Goal: Task Accomplishment & Management: Use online tool/utility

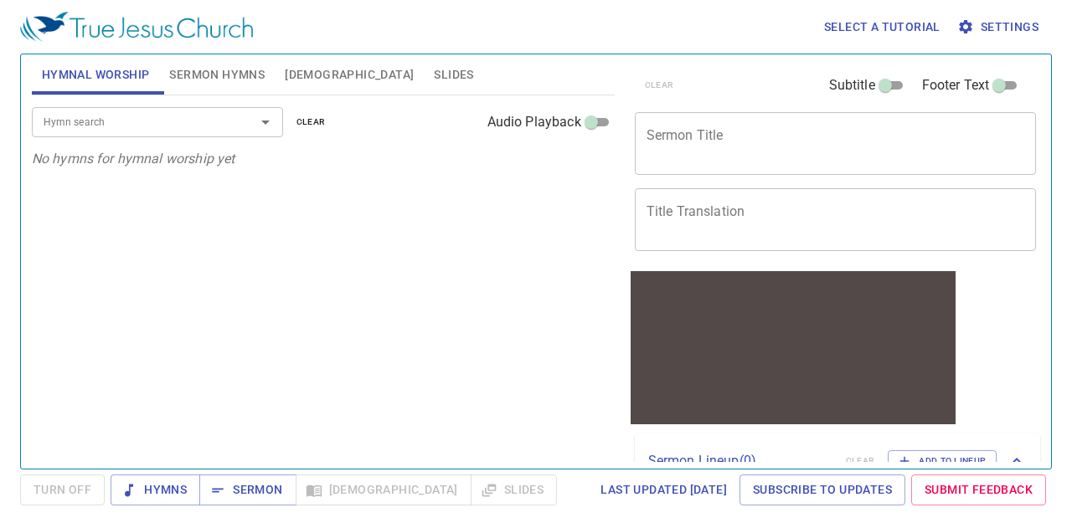
click at [107, 118] on input "Hymn search" at bounding box center [133, 121] width 192 height 19
click at [213, 78] on span "Sermon Hymns" at bounding box center [216, 74] width 95 height 21
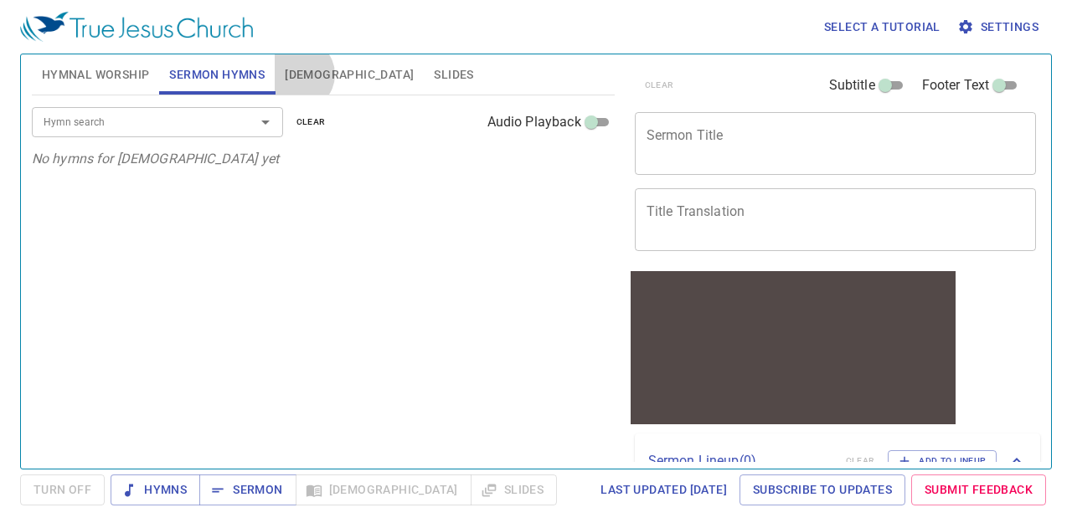
click at [298, 75] on span "Bible" at bounding box center [349, 74] width 129 height 21
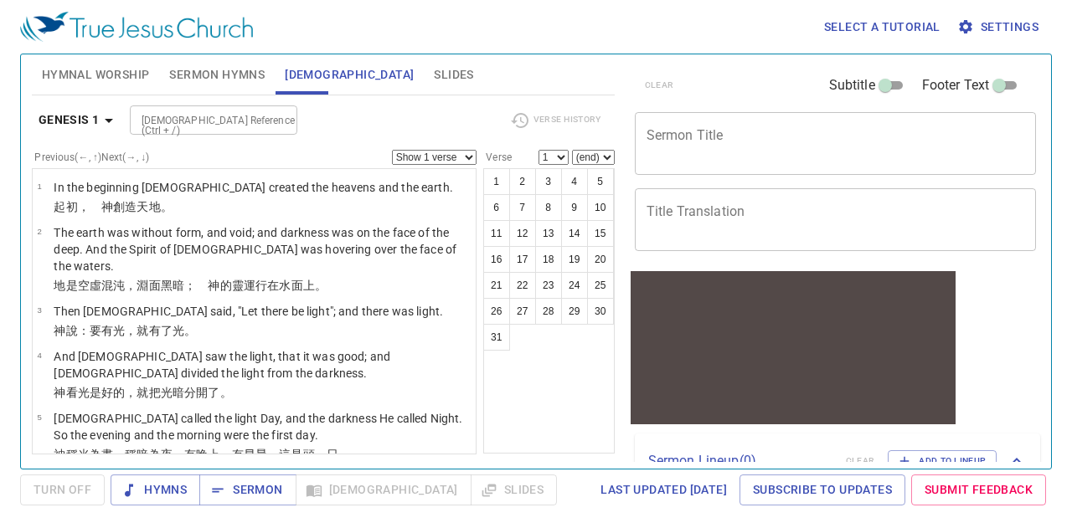
click at [719, 134] on textarea "Sermon Title" at bounding box center [836, 143] width 379 height 32
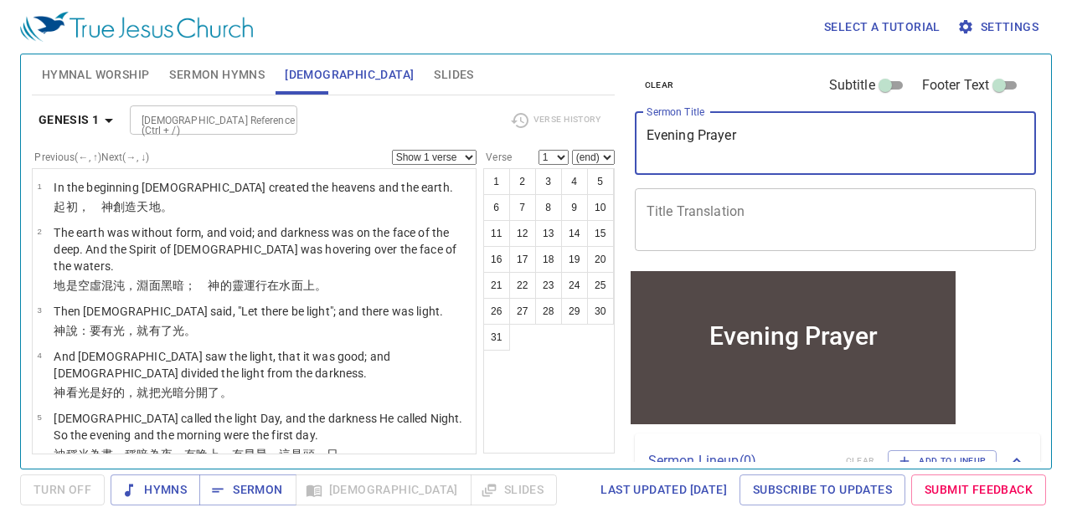
type textarea "Evening Prayer"
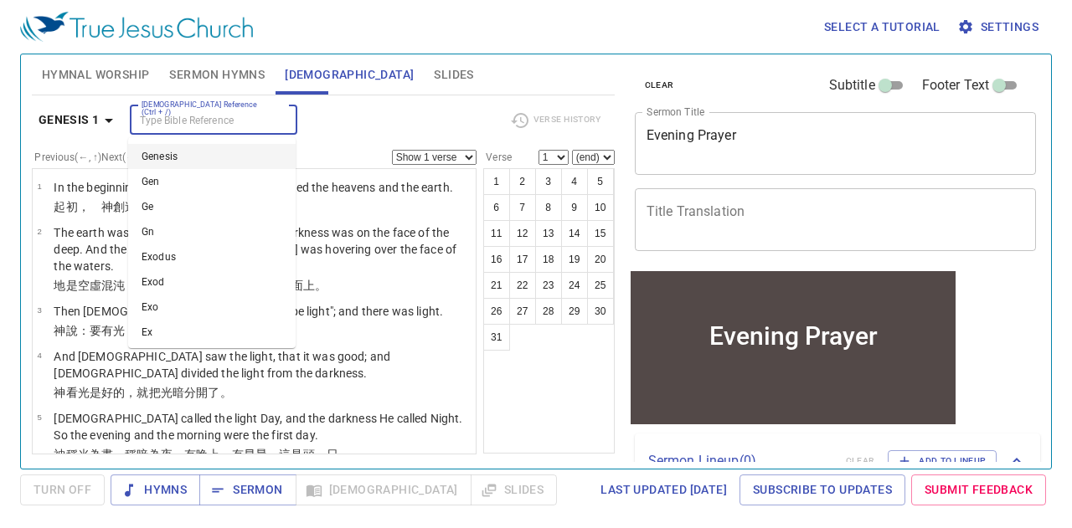
click at [186, 121] on input "Bible Reference (Ctrl + /)" at bounding box center [200, 120] width 130 height 19
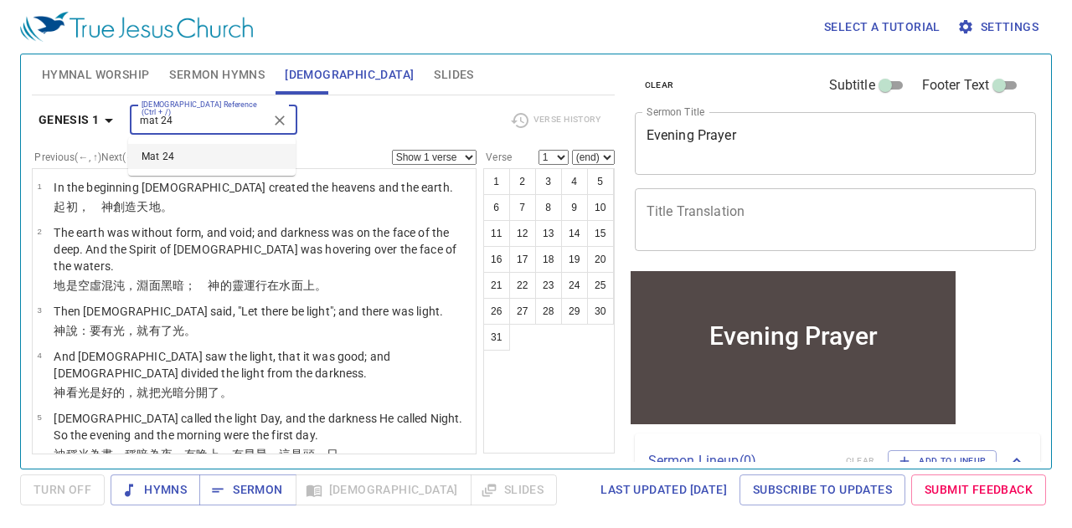
click at [183, 159] on li "Mat 24" at bounding box center [212, 156] width 168 height 25
type input "mat 24"
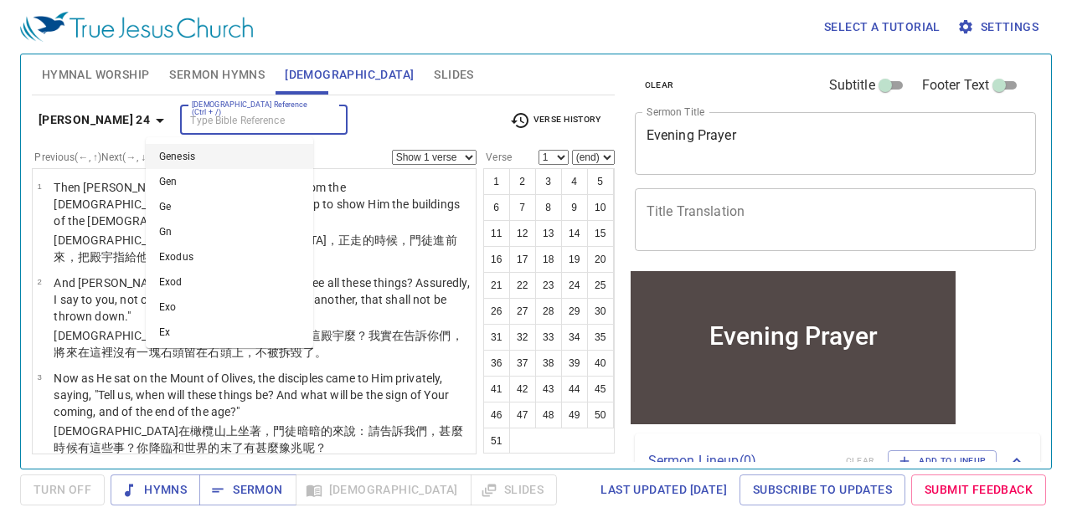
click at [194, 126] on input "Bible Reference (Ctrl + /)" at bounding box center [250, 120] width 130 height 19
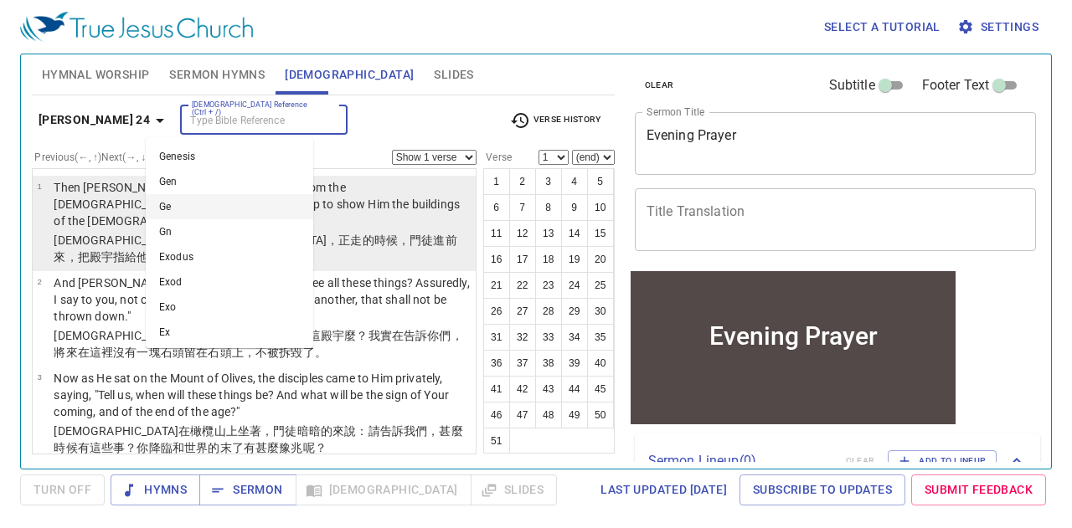
click at [389, 187] on p "Then [PERSON_NAME] went out and departed from the [DEMOGRAPHIC_DATA], and His d…" at bounding box center [262, 204] width 417 height 50
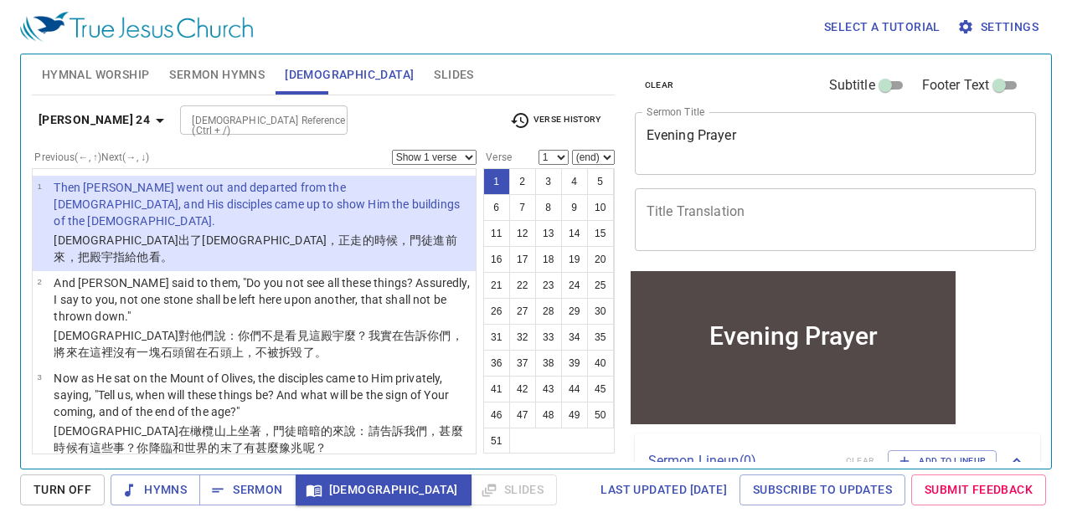
click at [564, 160] on select "1 2 3 4 5 6 7 8 9 10 11 12 13 14 15 16 17 18 19 20 21 22 23 24 25 26 27 28 29 3…" at bounding box center [554, 157] width 30 height 15
click at [539, 150] on select "1 2 3 4 5 6 7 8 9 10 11 12 13 14 15 16 17 18 19 20 21 22 23 24 25 26 27 28 29 3…" at bounding box center [554, 157] width 30 height 15
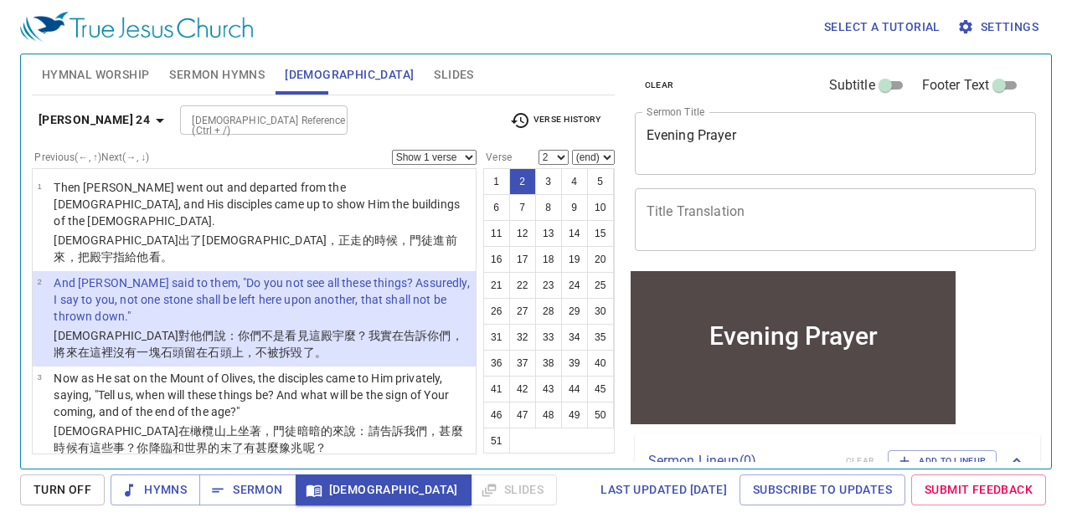
click at [560, 150] on select "1 2 3 4 5 6 7 8 9 10 11 12 13 14 15 16 17 18 19 20 21 22 23 24 25 26 27 28 29 3…" at bounding box center [554, 157] width 30 height 15
select select "1"
click at [539, 150] on select "1 2 3 4 5 6 7 8 9 10 11 12 13 14 15 16 17 18 19 20 21 22 23 24 25 26 27 28 29 3…" at bounding box center [554, 157] width 30 height 15
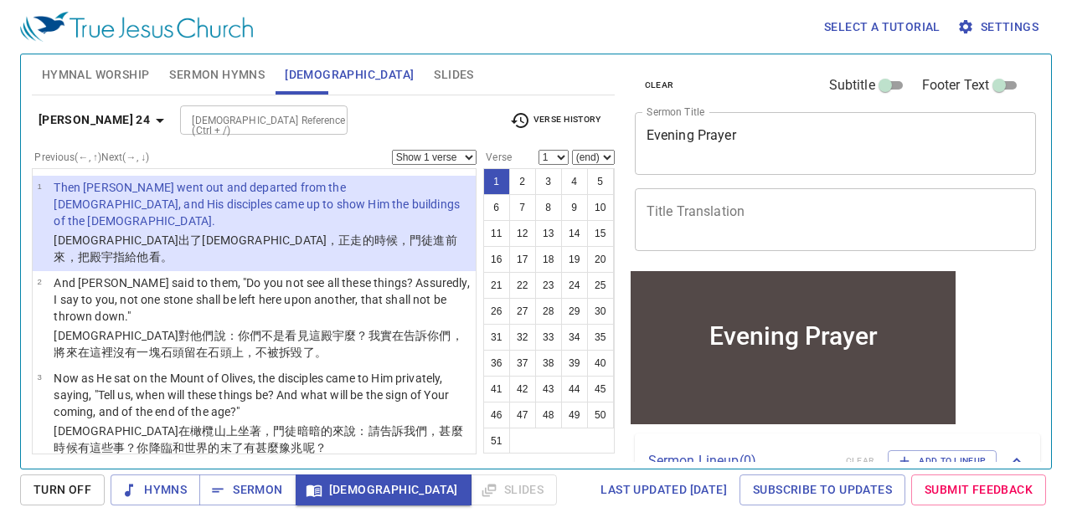
click at [463, 155] on select "Show 1 verse Show 2 verses Show 3 verses Show 4 verses Show 5 verses" at bounding box center [434, 157] width 85 height 15
select select "2"
click at [392, 150] on select "Show 1 verse Show 2 verses Show 3 verses Show 4 verses Show 5 verses" at bounding box center [434, 157] width 85 height 15
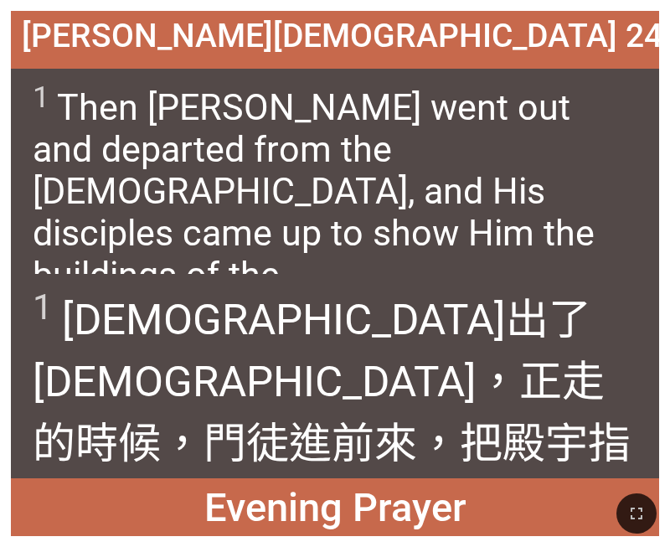
drag, startPoint x: 629, startPoint y: 513, endPoint x: 982, endPoint y: 646, distance: 376.6
click at [629, 513] on icon "button" at bounding box center [636, 513] width 20 height 20
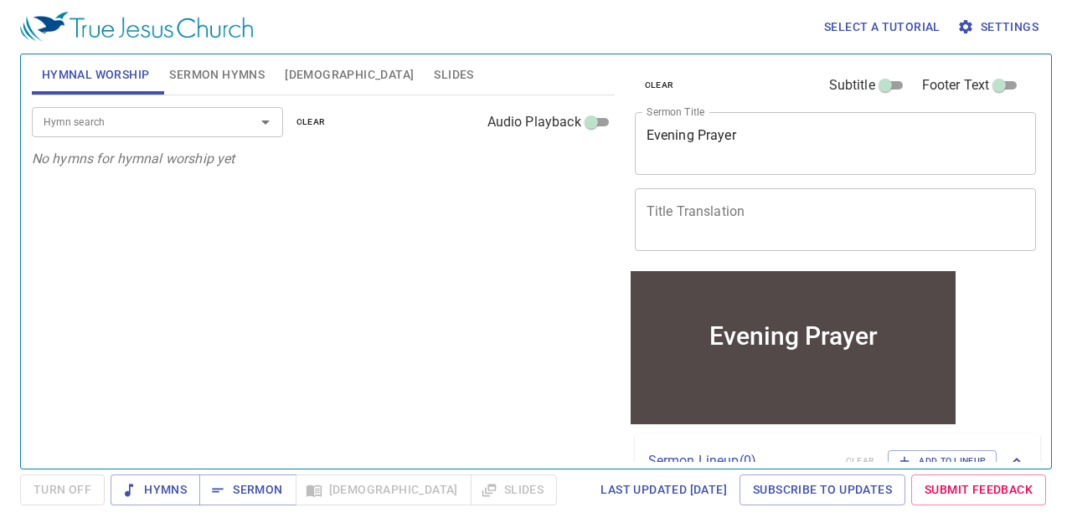
click at [243, 75] on span "Sermon Hymns" at bounding box center [216, 74] width 95 height 21
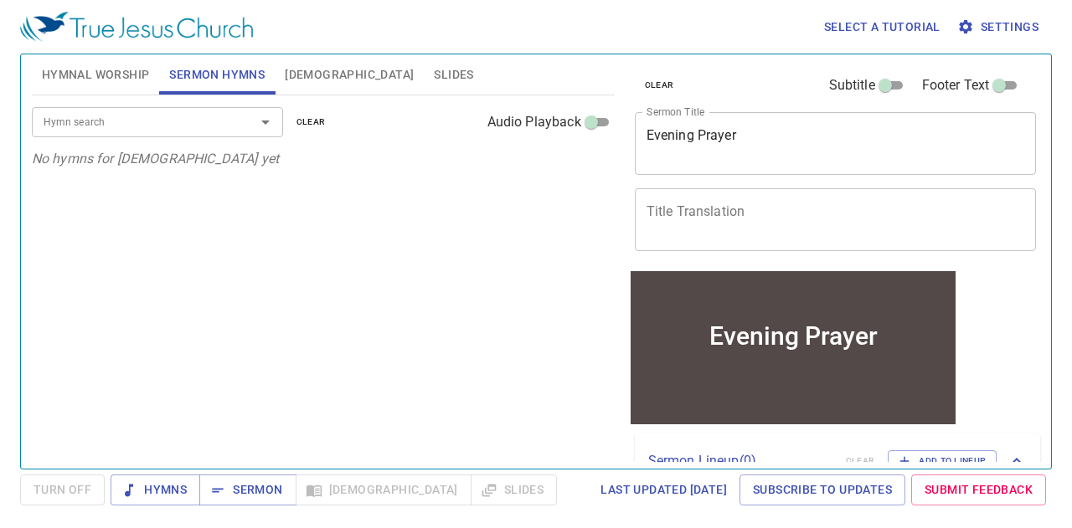
click at [281, 64] on button "Bible" at bounding box center [349, 74] width 149 height 40
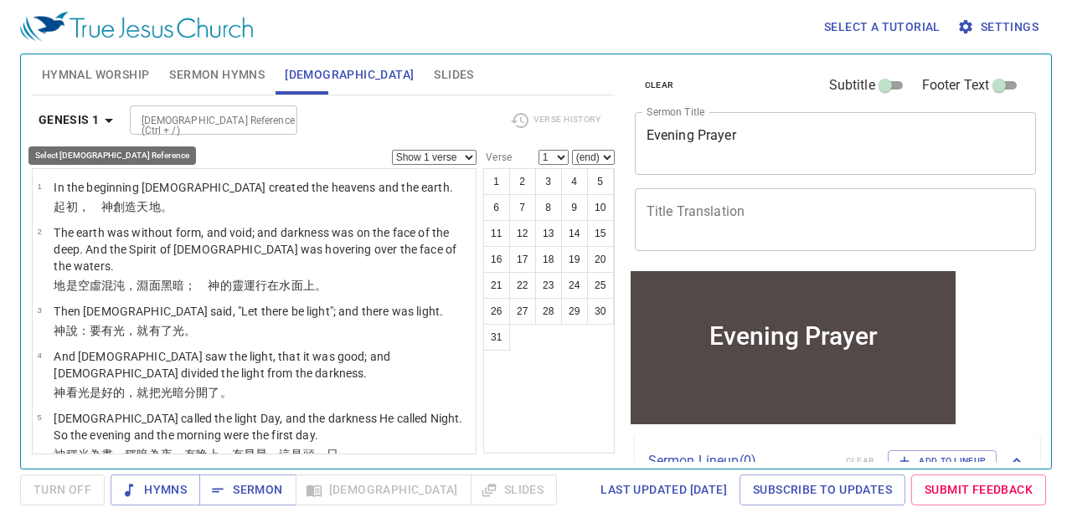
click at [90, 121] on b "Genesis 1" at bounding box center [69, 120] width 61 height 21
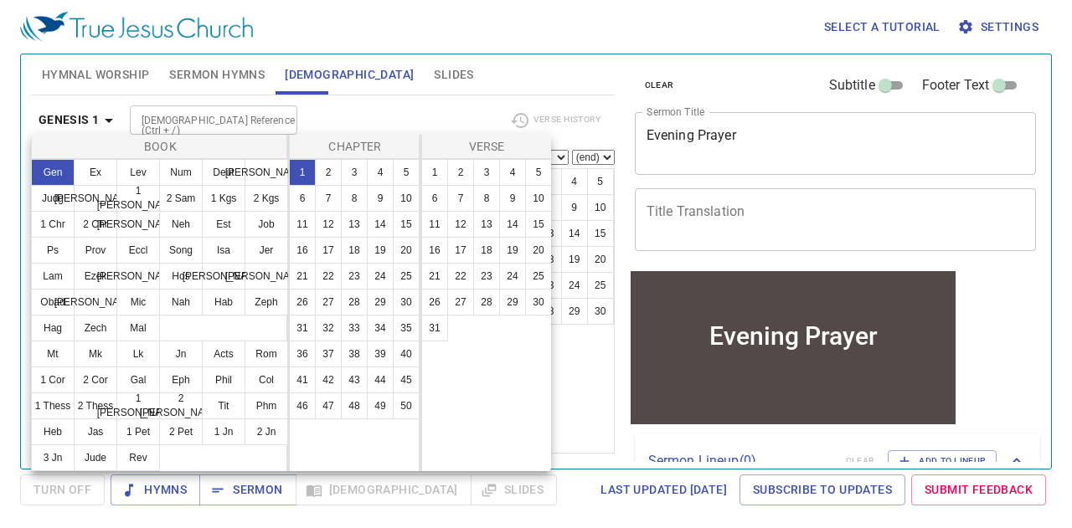
click at [258, 114] on div at bounding box center [536, 264] width 1072 height 528
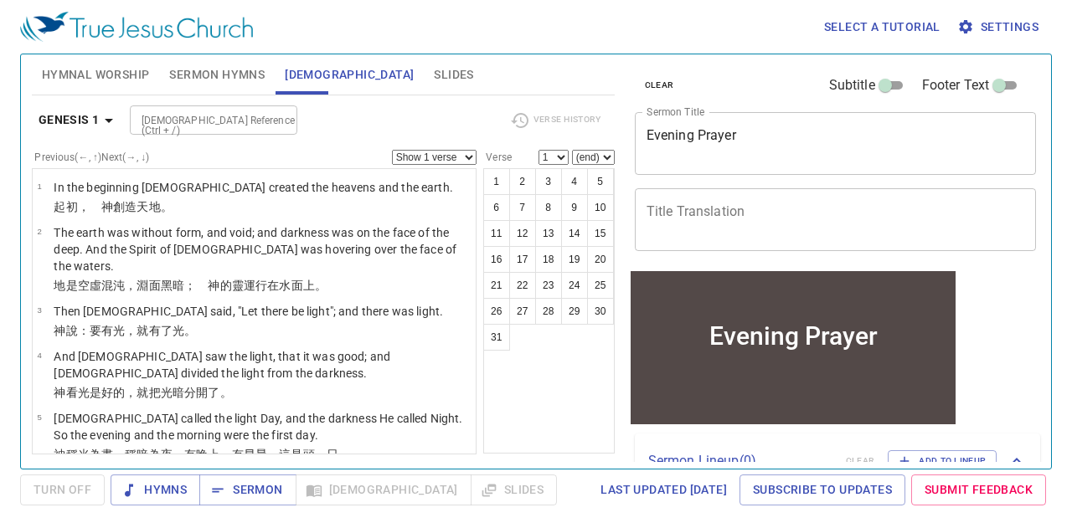
click at [175, 112] on input "Bible Reference (Ctrl + /)" at bounding box center [200, 120] width 130 height 19
type input "mt 24:1-2"
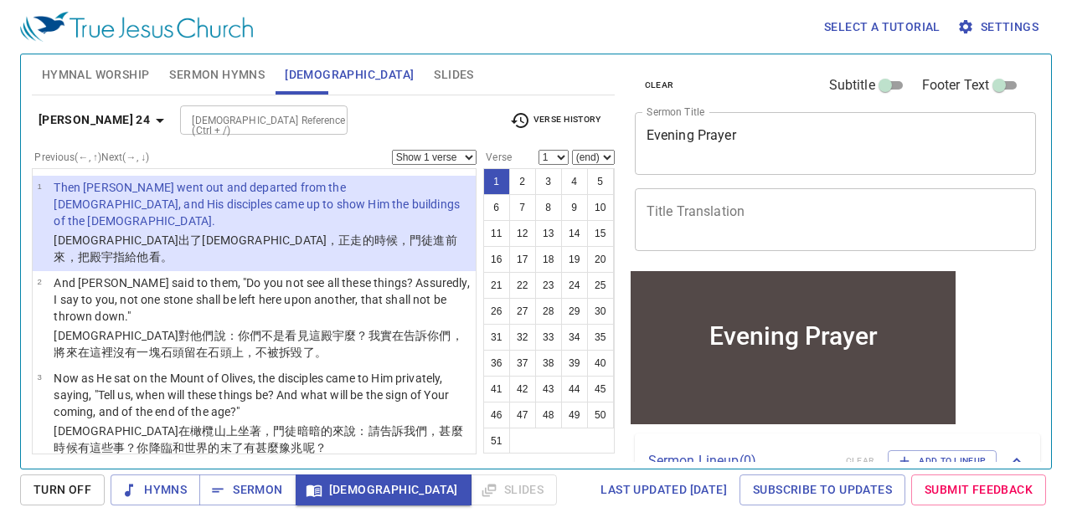
click at [454, 137] on div "Matthew 24 Bible Reference (Ctrl + /) Bible Reference (Ctrl + /) Verse History" at bounding box center [323, 127] width 583 height 46
click at [451, 148] on div "Matthew 24 Bible Reference (Ctrl + /) Bible Reference (Ctrl + /) Verse History" at bounding box center [323, 127] width 583 height 46
click at [449, 152] on select "Show 1 verse Show 2 verses Show 3 verses Show 4 verses Show 5 verses" at bounding box center [434, 157] width 85 height 15
click at [392, 150] on select "Show 1 verse Show 2 verses Show 3 verses Show 4 verses Show 5 verses" at bounding box center [434, 157] width 85 height 15
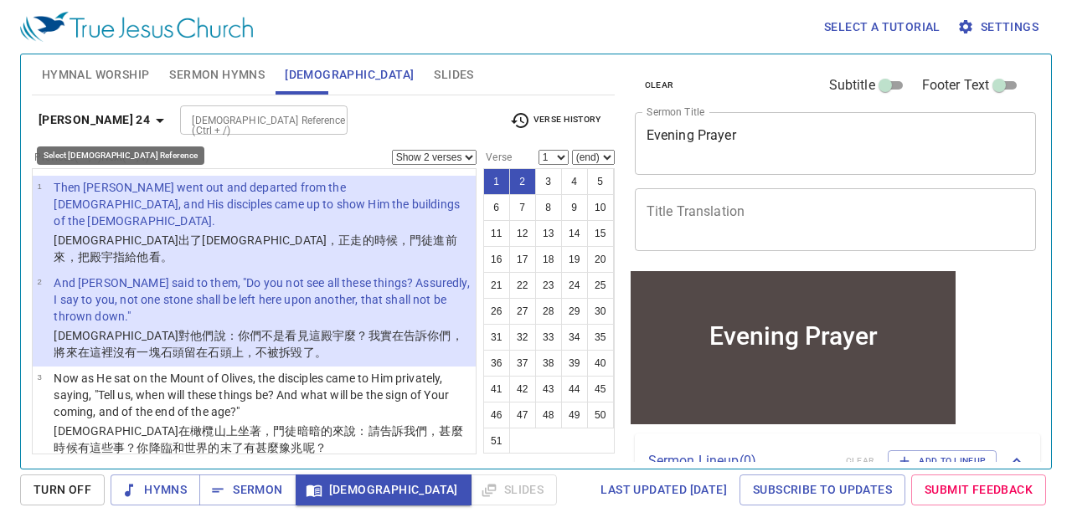
click at [150, 120] on icon "button" at bounding box center [160, 121] width 20 height 20
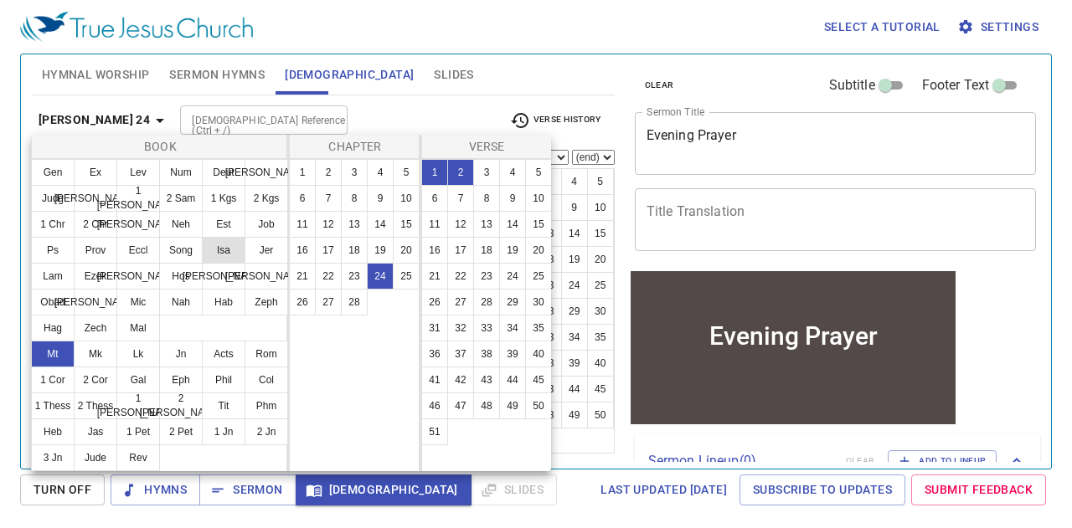
drag, startPoint x: 216, startPoint y: 260, endPoint x: 224, endPoint y: 255, distance: 9.8
click at [217, 260] on button "Isa" at bounding box center [224, 250] width 44 height 27
select select "1"
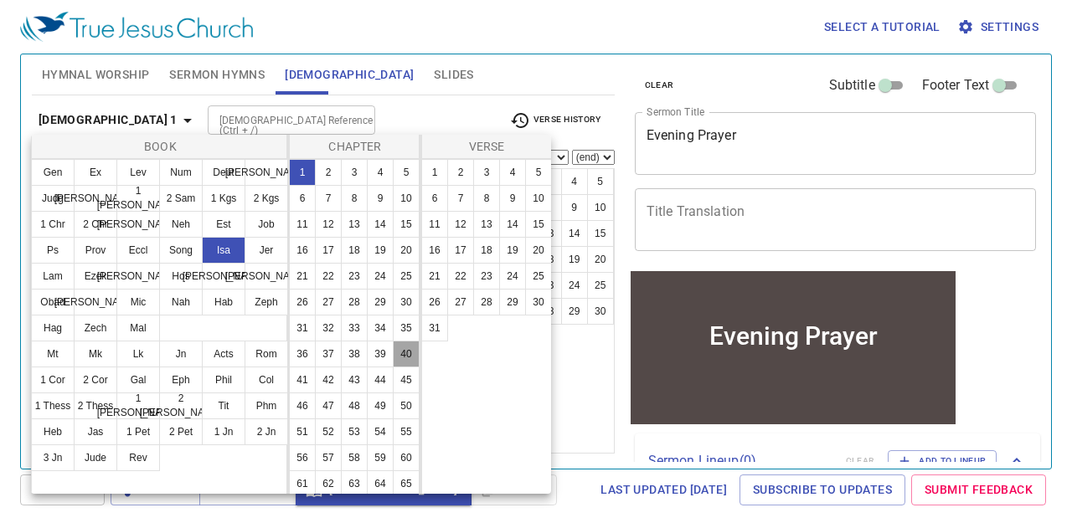
click at [393, 368] on button "40" at bounding box center [406, 354] width 27 height 27
click at [486, 196] on button "8" at bounding box center [486, 198] width 27 height 27
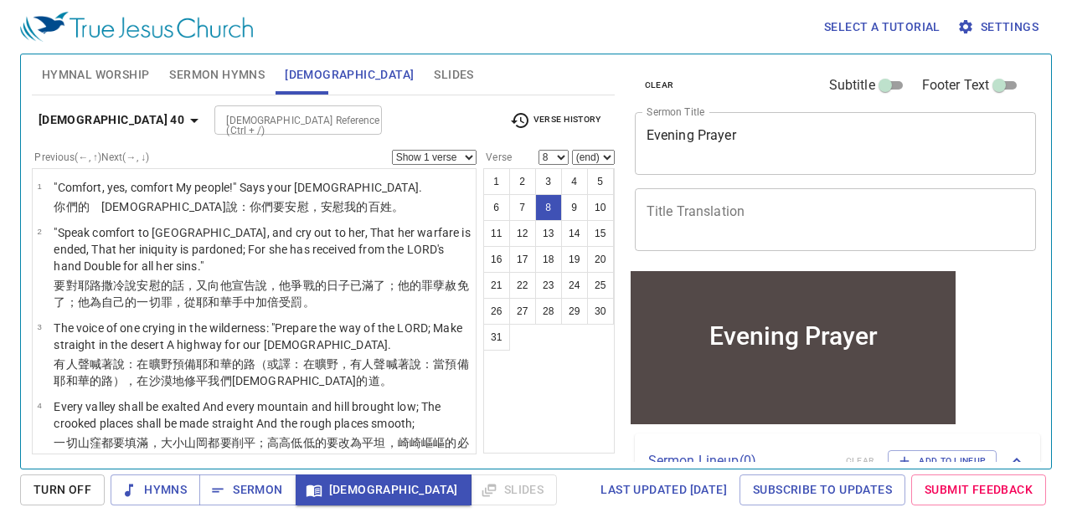
scroll to position [387, 0]
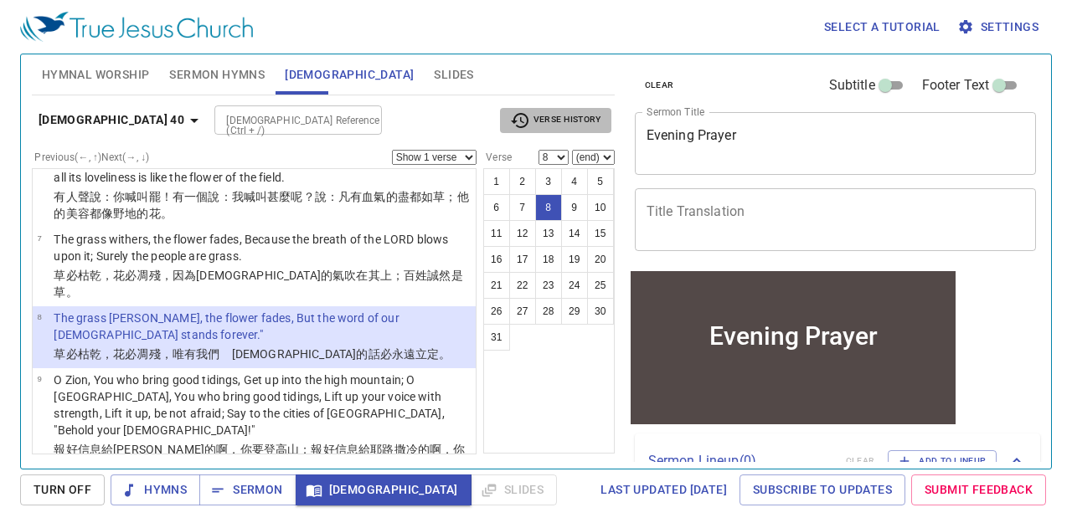
click at [521, 119] on icon "button" at bounding box center [520, 121] width 20 height 20
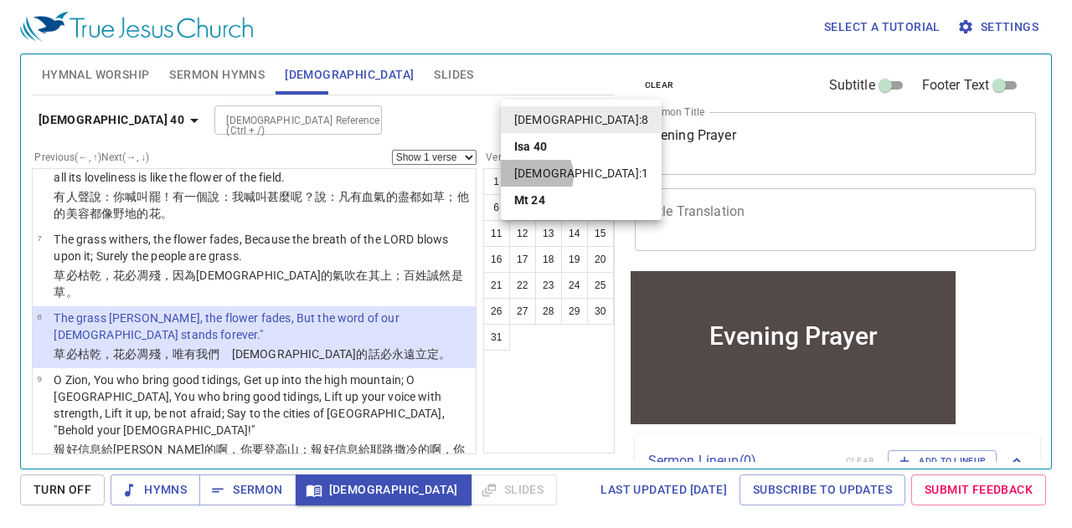
click at [533, 176] on li "Mt 24:1" at bounding box center [581, 173] width 161 height 27
select select "1"
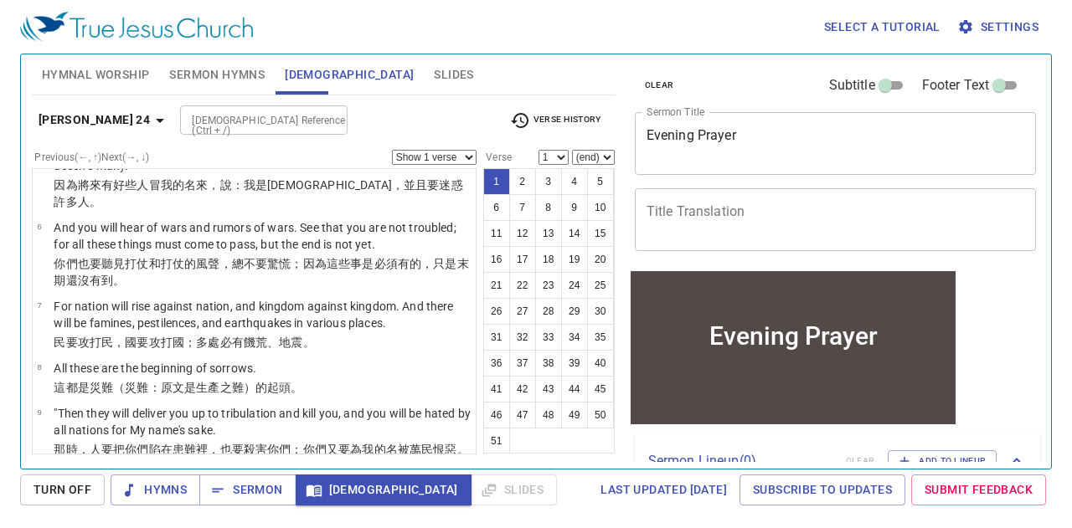
scroll to position [0, 0]
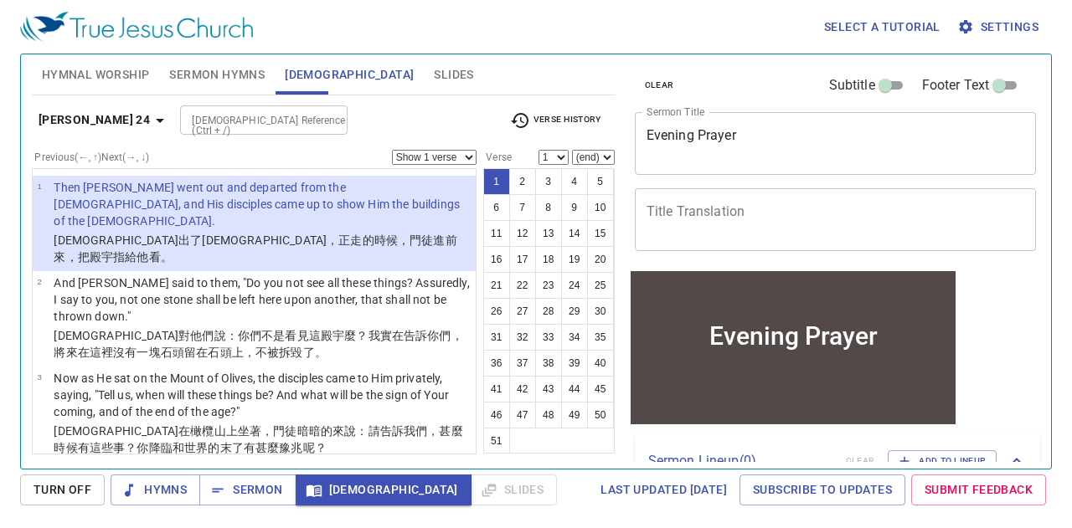
click at [441, 152] on select "Show 1 verse Show 2 verses Show 3 verses Show 4 verses Show 5 verses" at bounding box center [434, 157] width 85 height 15
select select "2"
click at [392, 150] on select "Show 1 verse Show 2 verses Show 3 verses Show 4 verses Show 5 verses" at bounding box center [434, 157] width 85 height 15
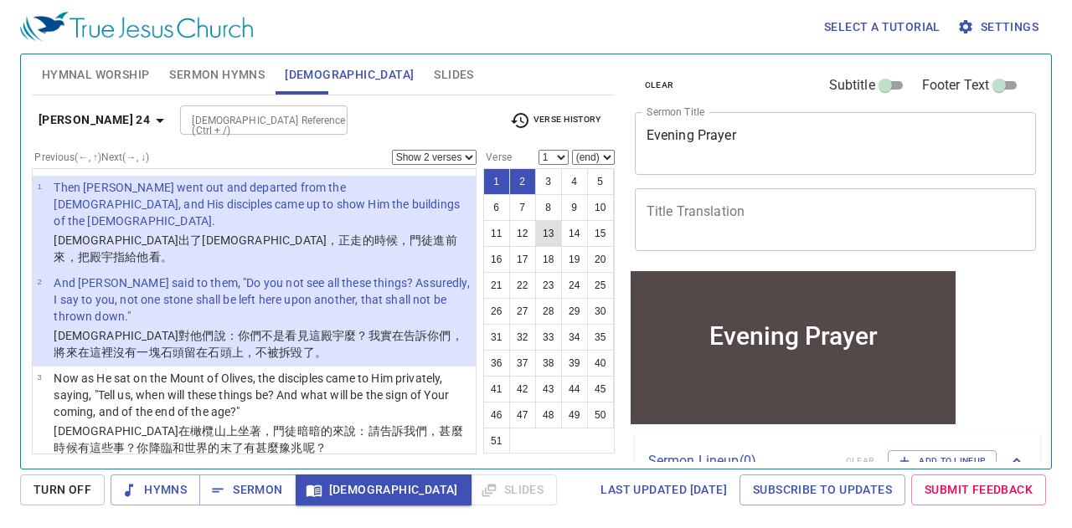
scroll to position [52, 0]
click at [587, 332] on button "35" at bounding box center [600, 335] width 27 height 27
select select "35"
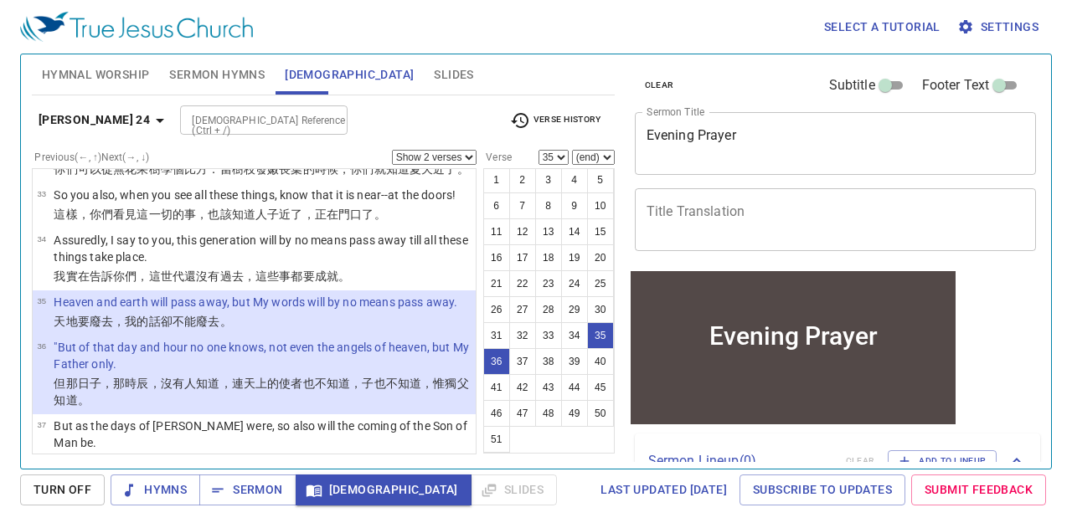
click at [434, 157] on select "Show 1 verse Show 2 verses Show 3 verses Show 4 verses Show 5 verses" at bounding box center [434, 157] width 85 height 15
select select "1"
click at [392, 150] on select "Show 1 verse Show 2 verses Show 3 verses Show 4 verses Show 5 verses" at bounding box center [434, 157] width 85 height 15
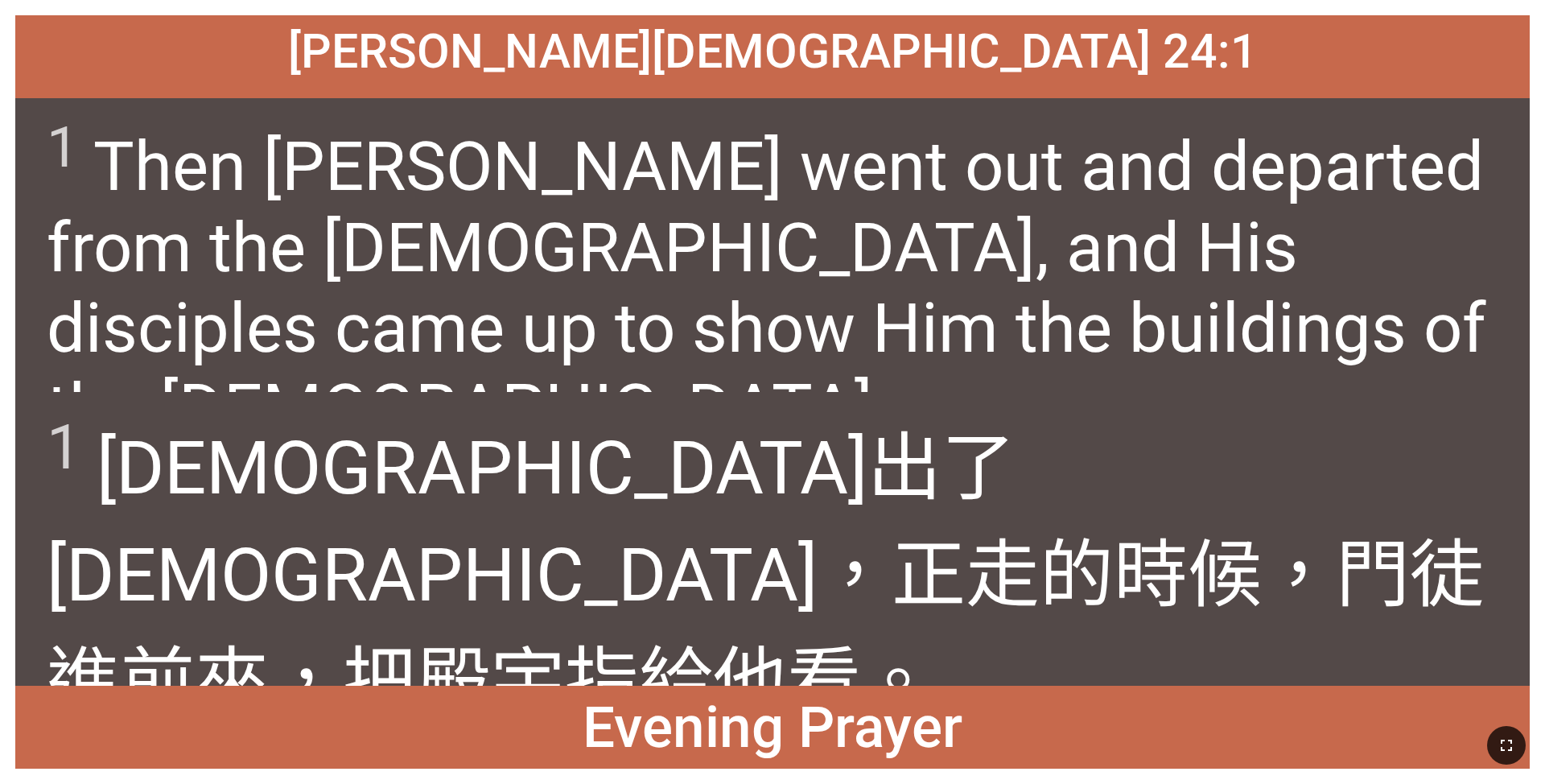
click at [650, 528] on icon "button" at bounding box center [1507, 746] width 12 height 12
